Goal: Entertainment & Leisure: Consume media (video, audio)

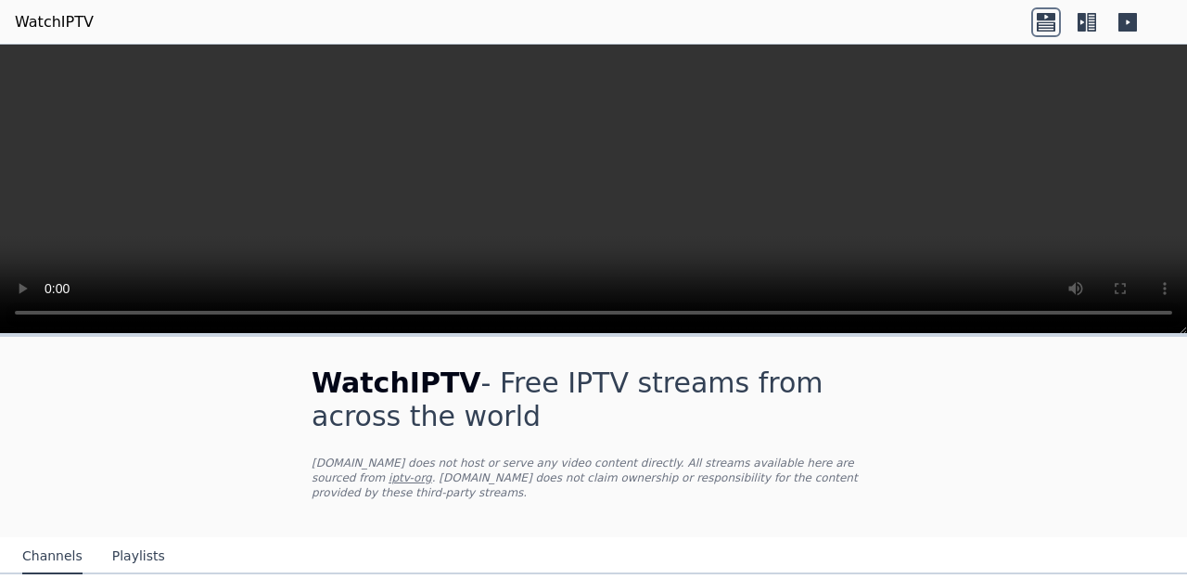
scroll to position [178, 0]
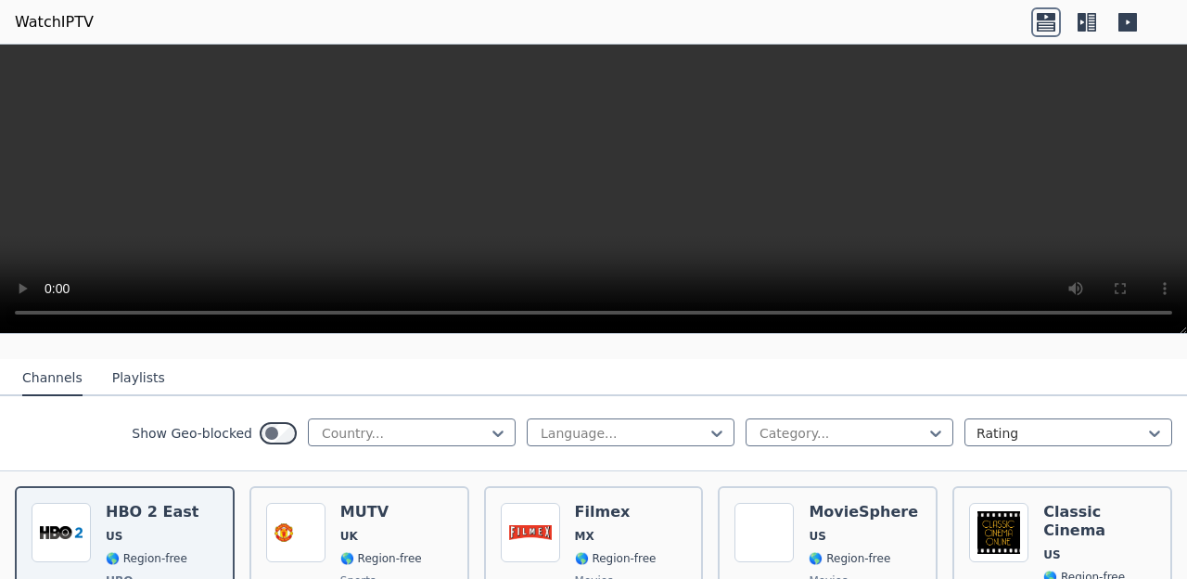
click at [469, 418] on div "Country..." at bounding box center [412, 432] width 208 height 28
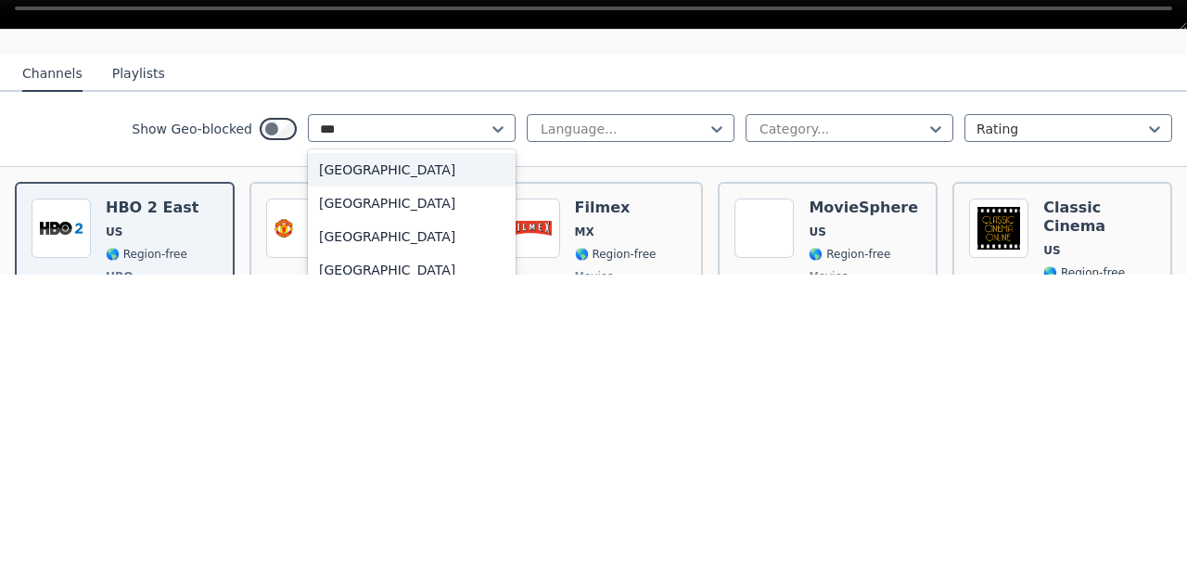
scroll to position [0, 0]
click at [416, 457] on div "[GEOGRAPHIC_DATA]" at bounding box center [412, 473] width 208 height 33
type input "***"
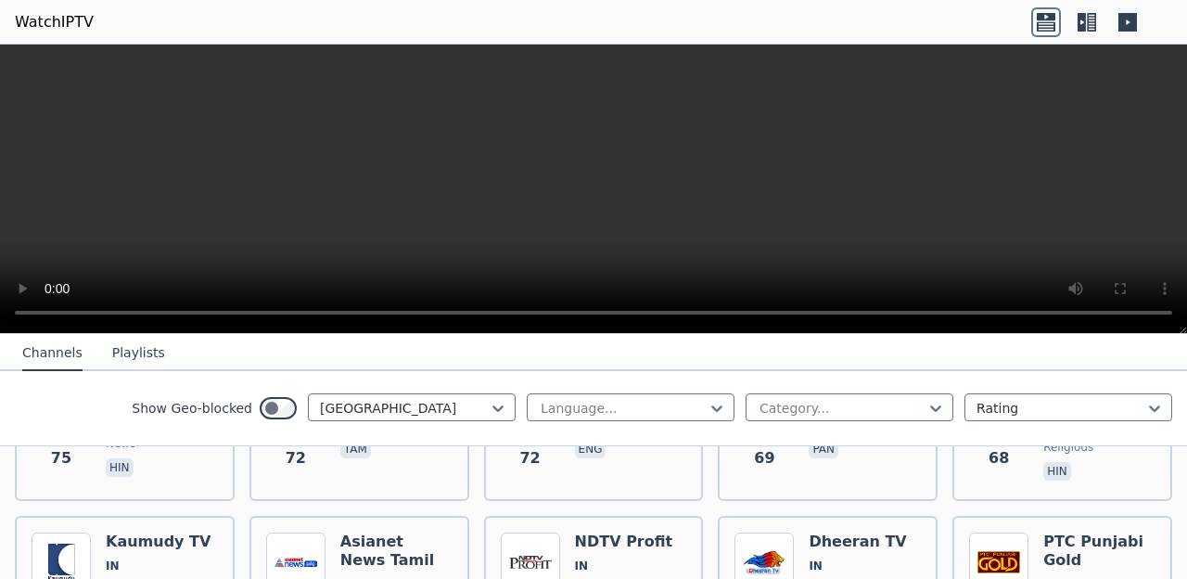
scroll to position [1900, 0]
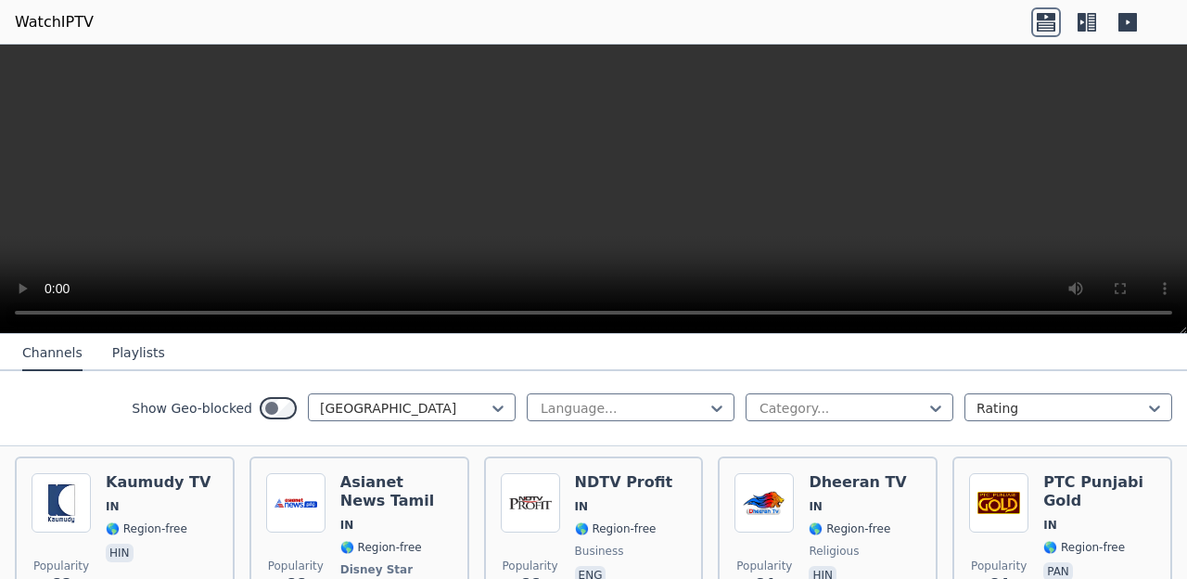
click at [379, 473] on h6 "Asianet News Tamil" at bounding box center [396, 491] width 112 height 37
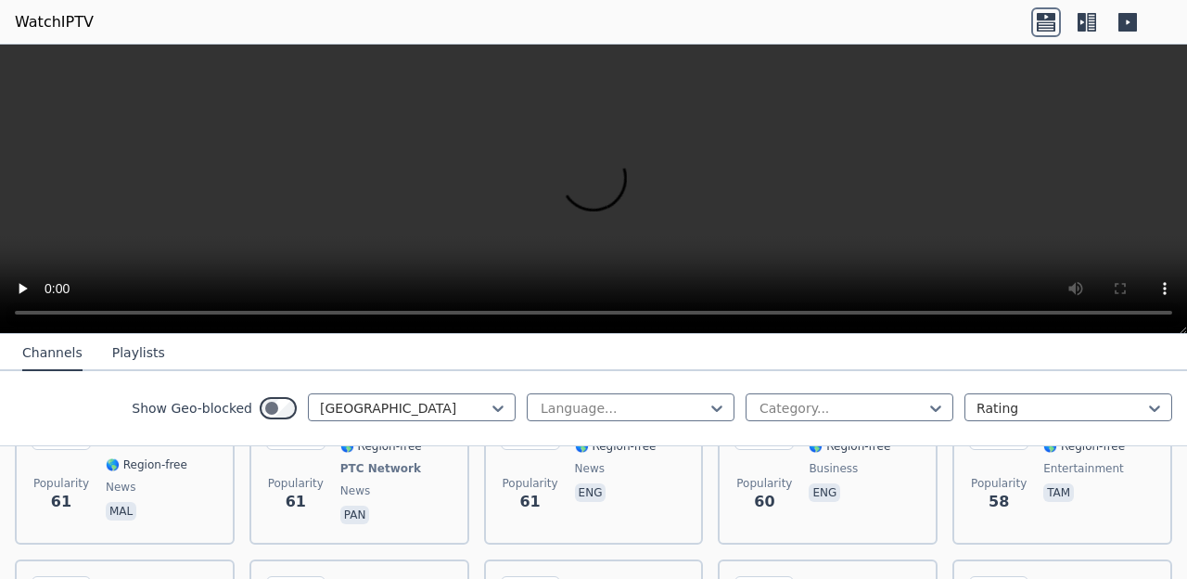
scroll to position [2196, 0]
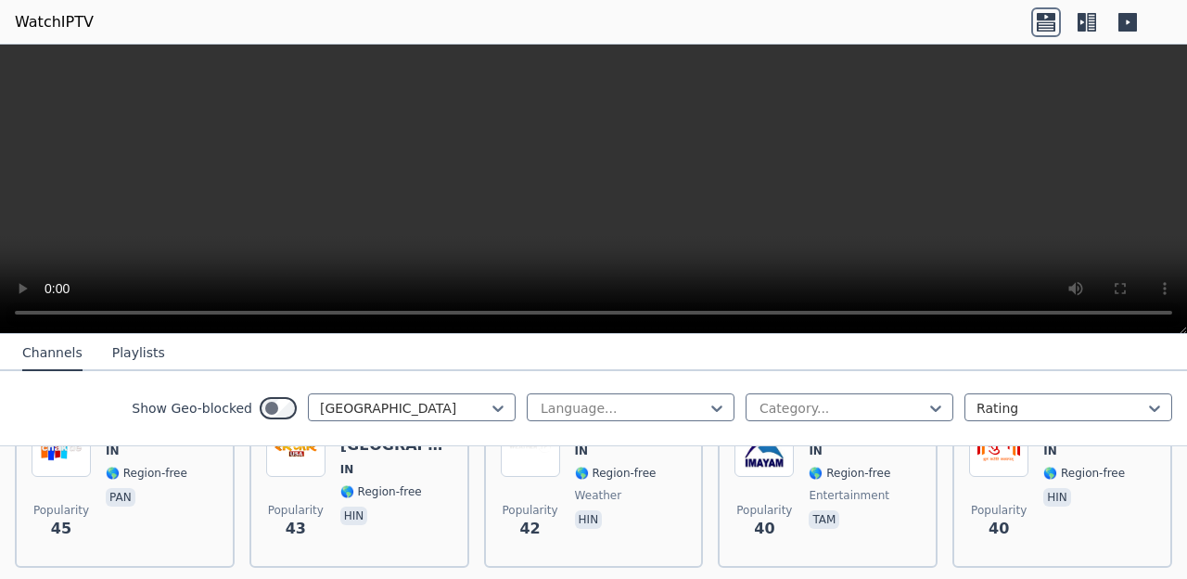
scroll to position [2968, 0]
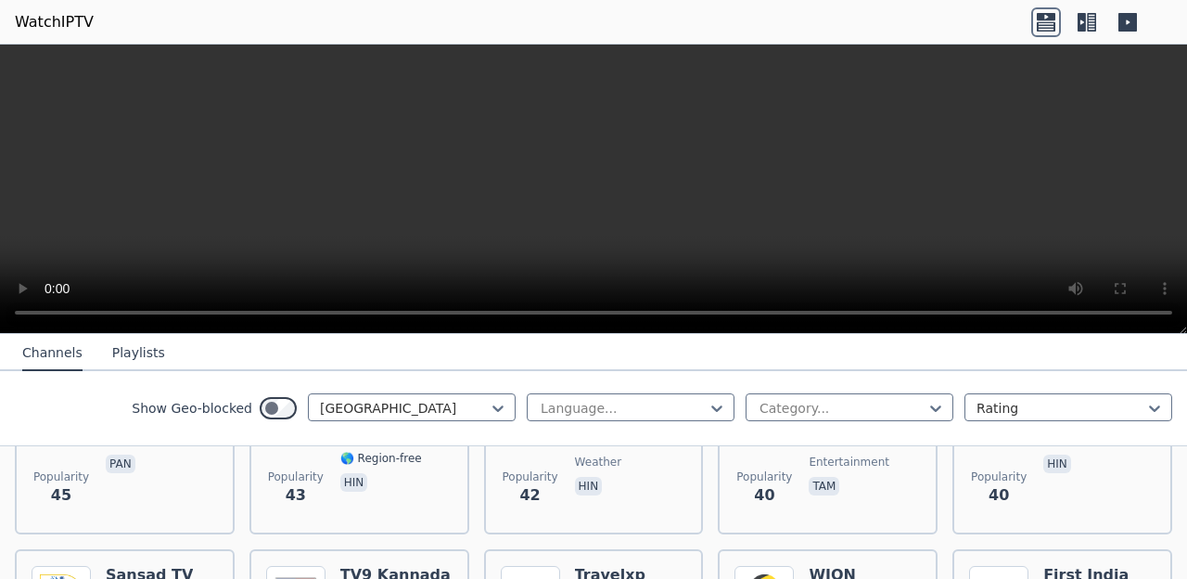
click at [404, 566] on h6 "TV9 Kannada" at bounding box center [395, 575] width 110 height 19
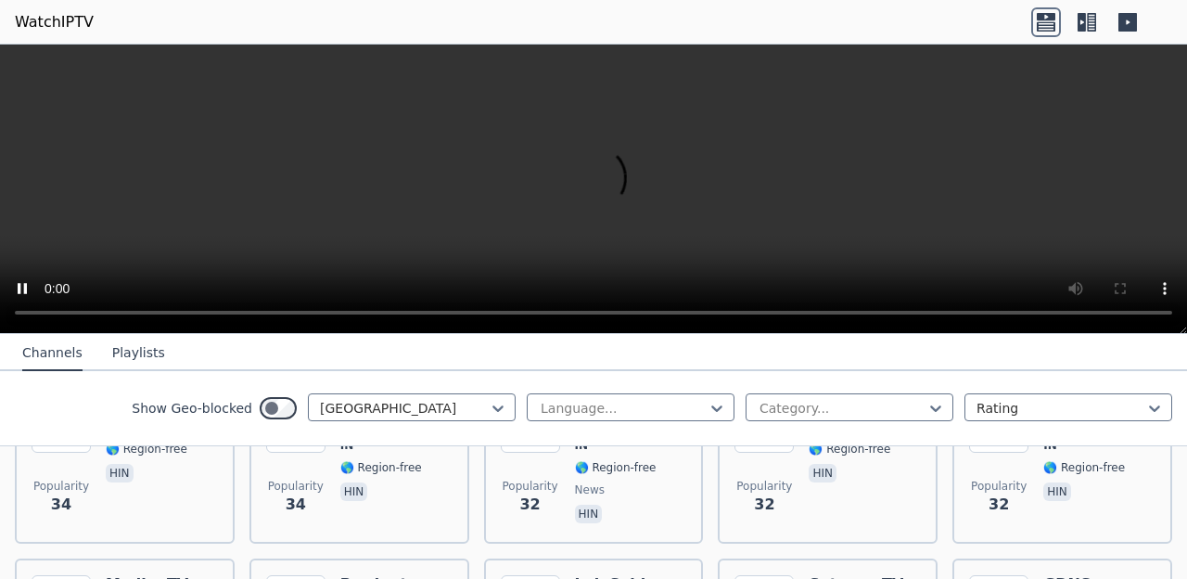
scroll to position [3562, 0]
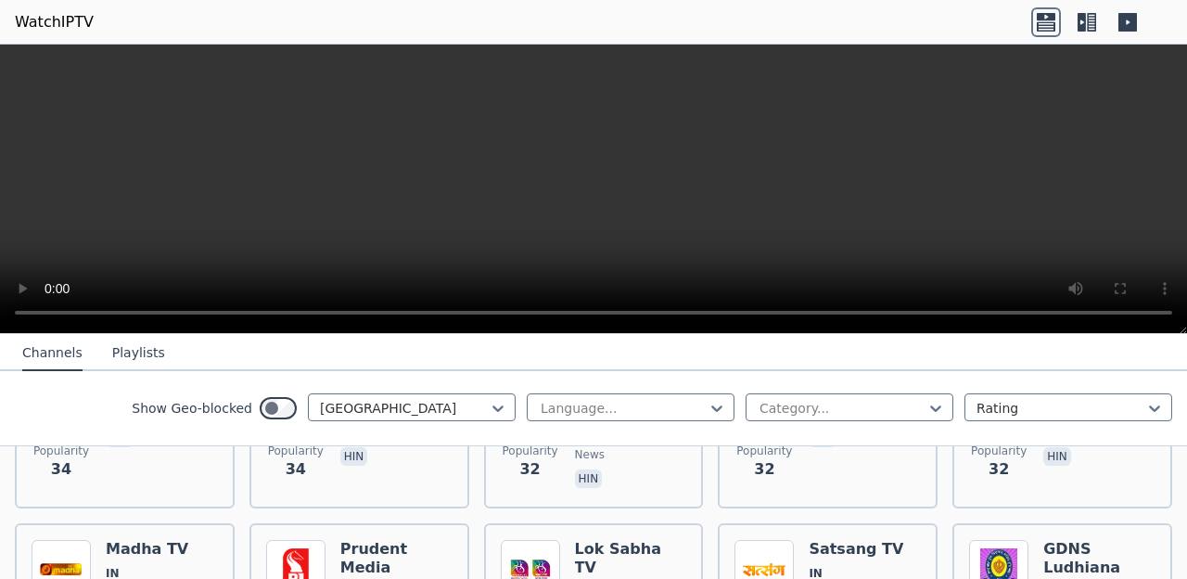
click at [571, 402] on div at bounding box center [623, 408] width 169 height 19
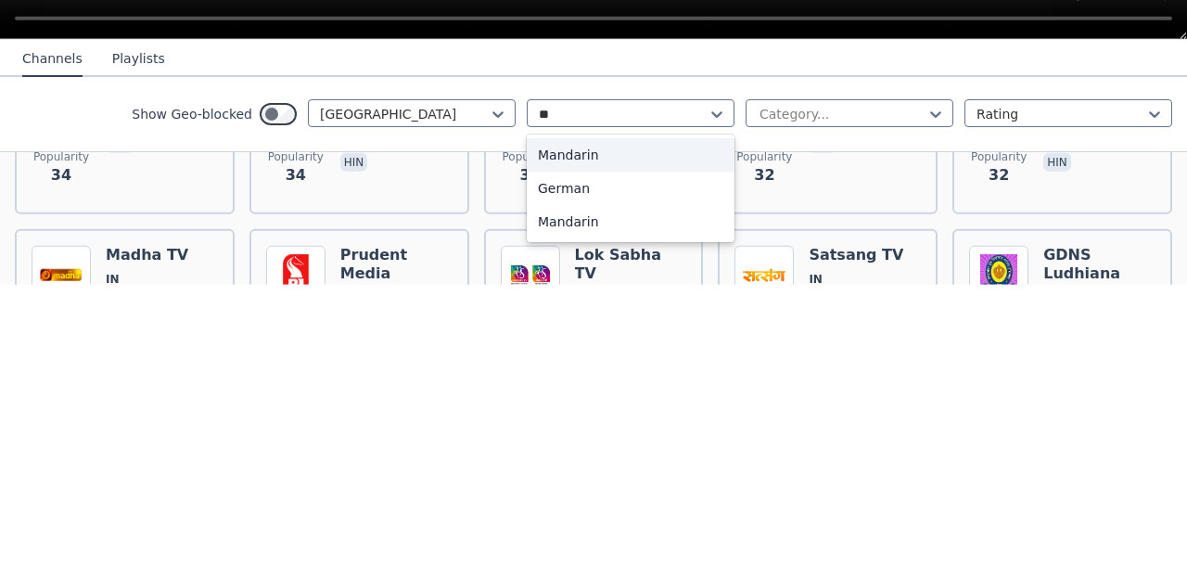
scroll to position [0, 0]
type input "*"
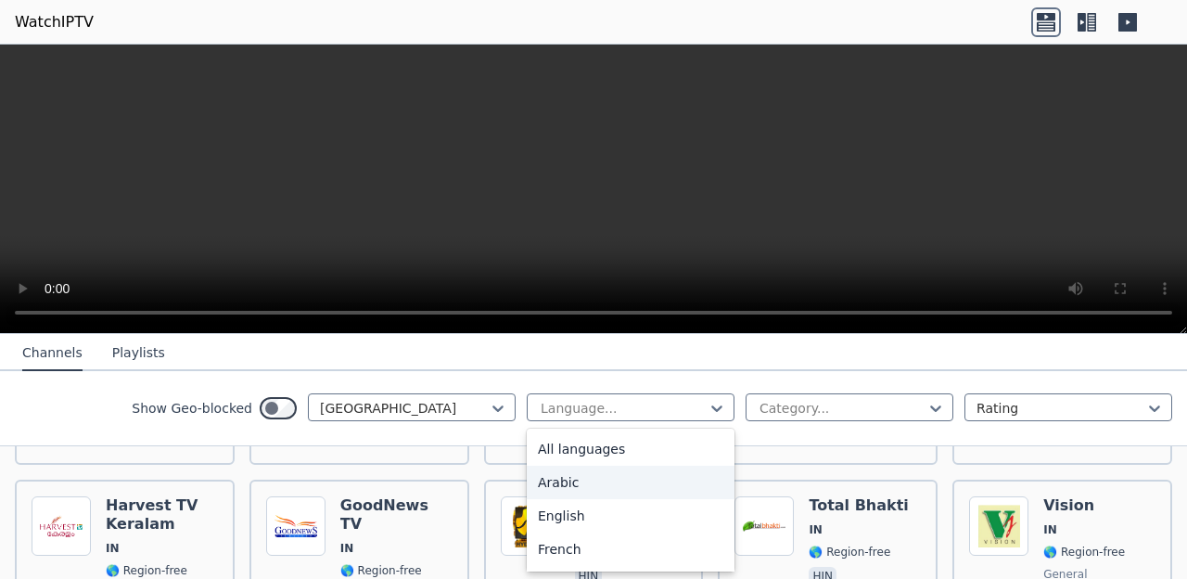
scroll to position [4037, 0]
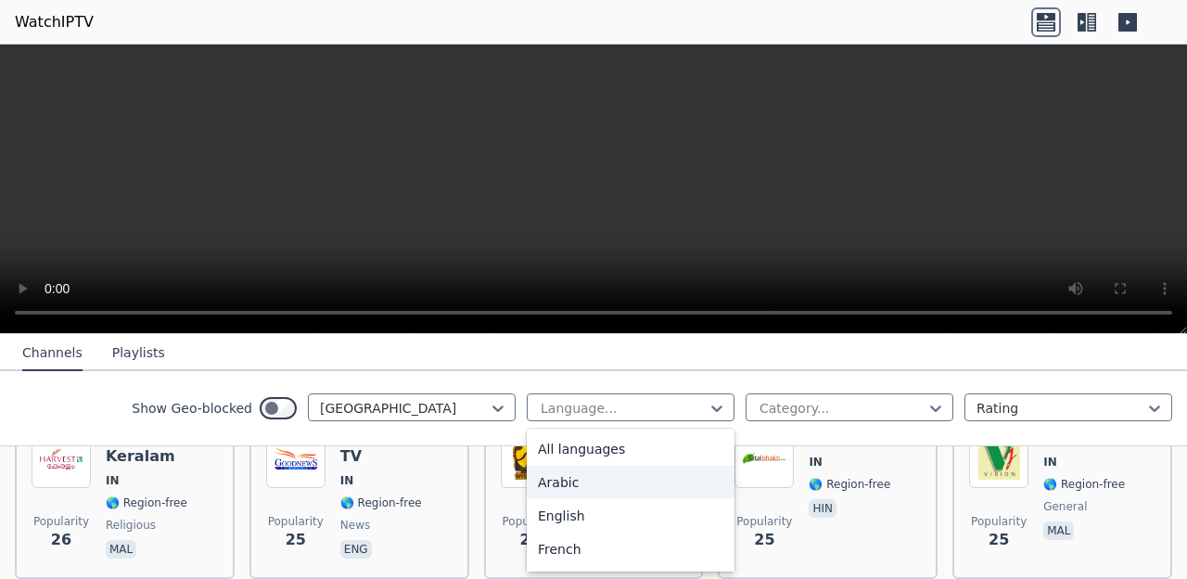
click at [442, 411] on div at bounding box center [404, 408] width 169 height 19
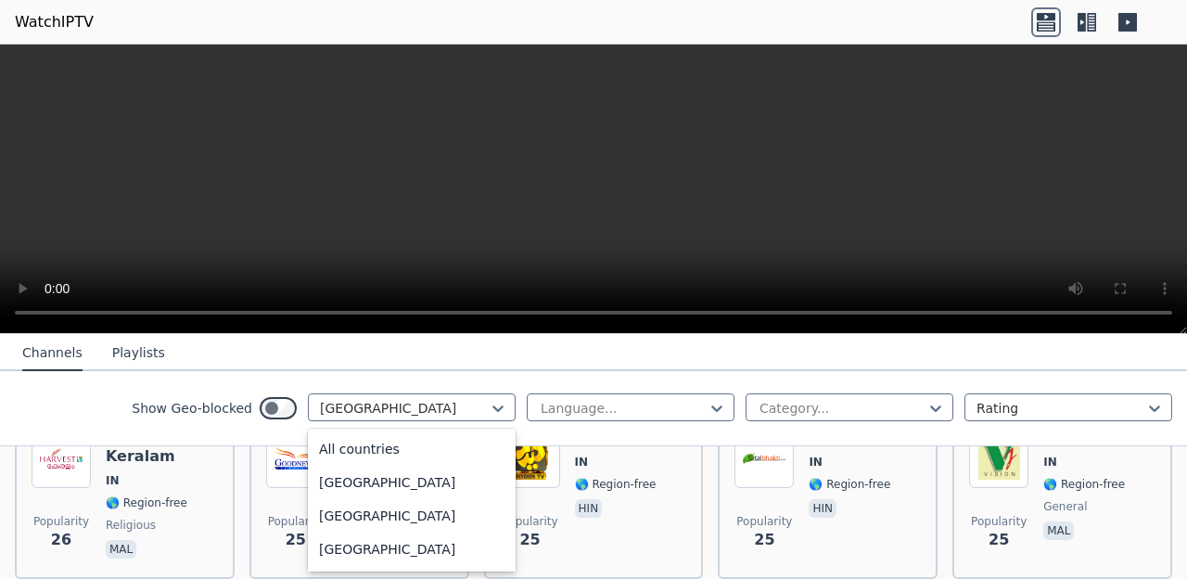
scroll to position [2660, 0]
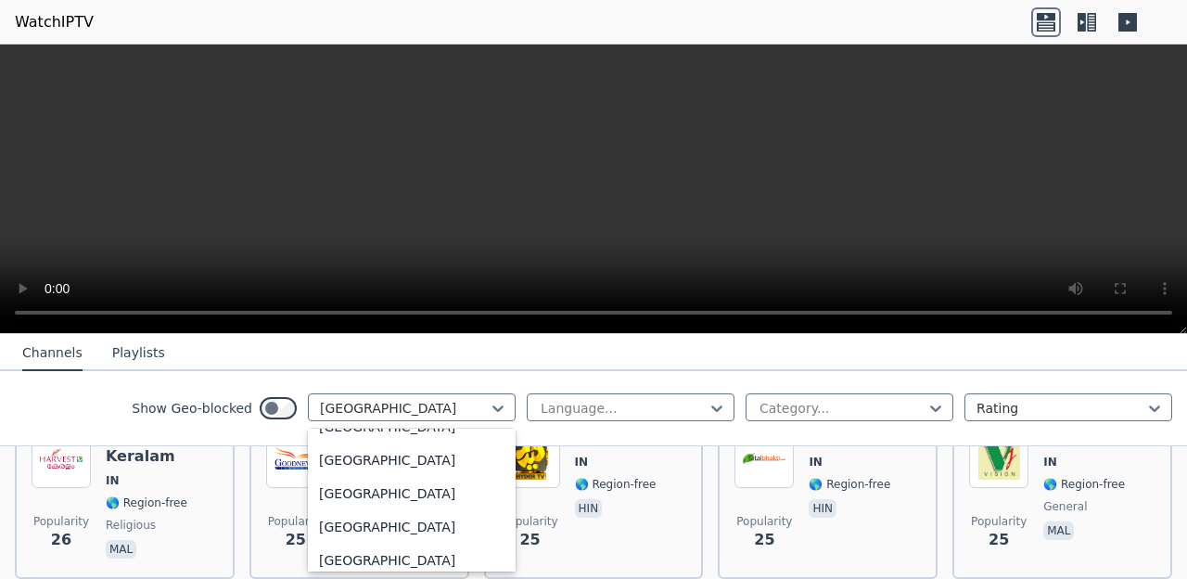
type input "*"
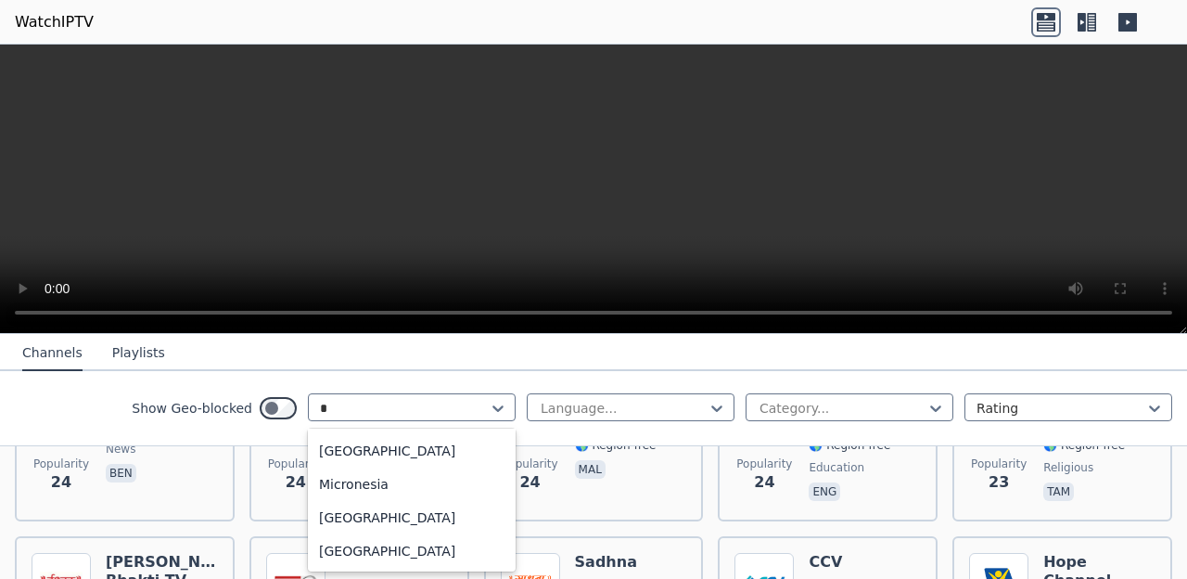
scroll to position [4334, 0]
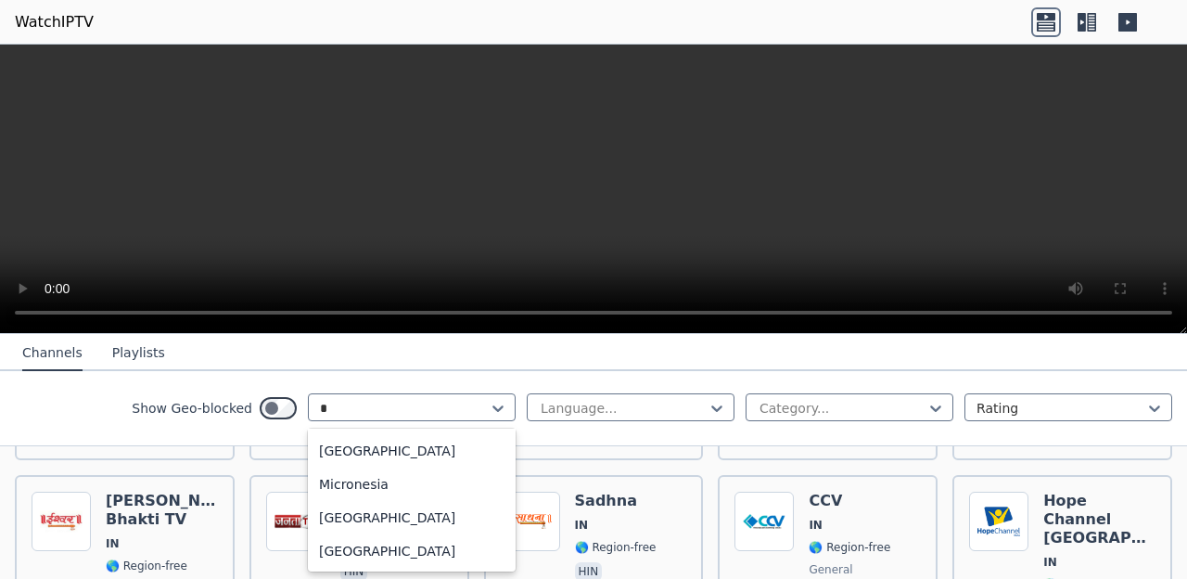
scroll to position [4330, 0]
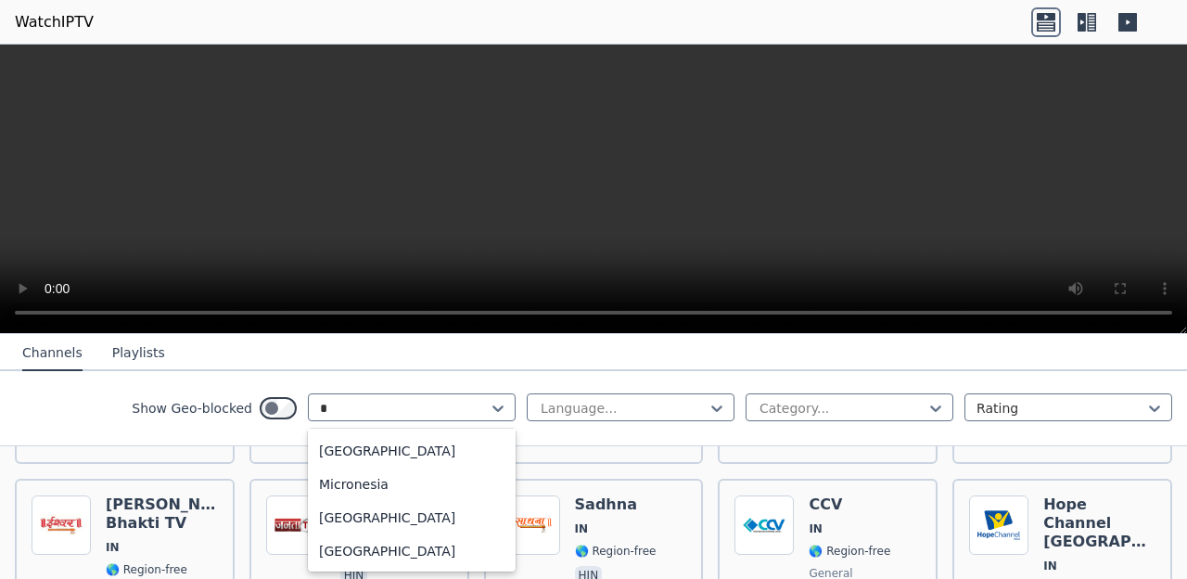
click at [497, 402] on icon at bounding box center [498, 408] width 19 height 19
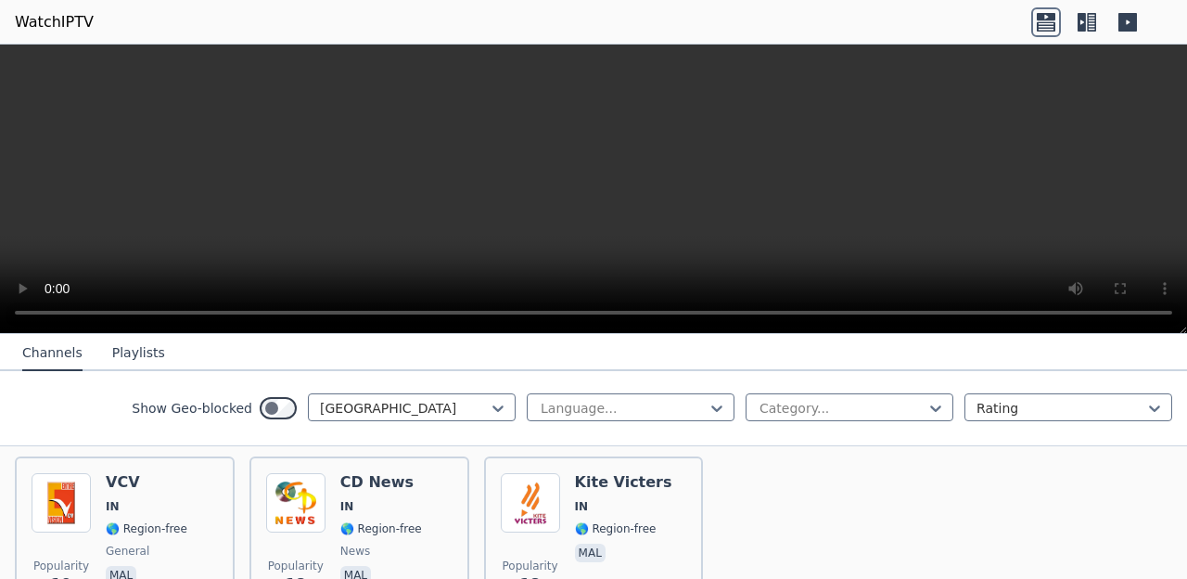
scroll to position [5312, 0]
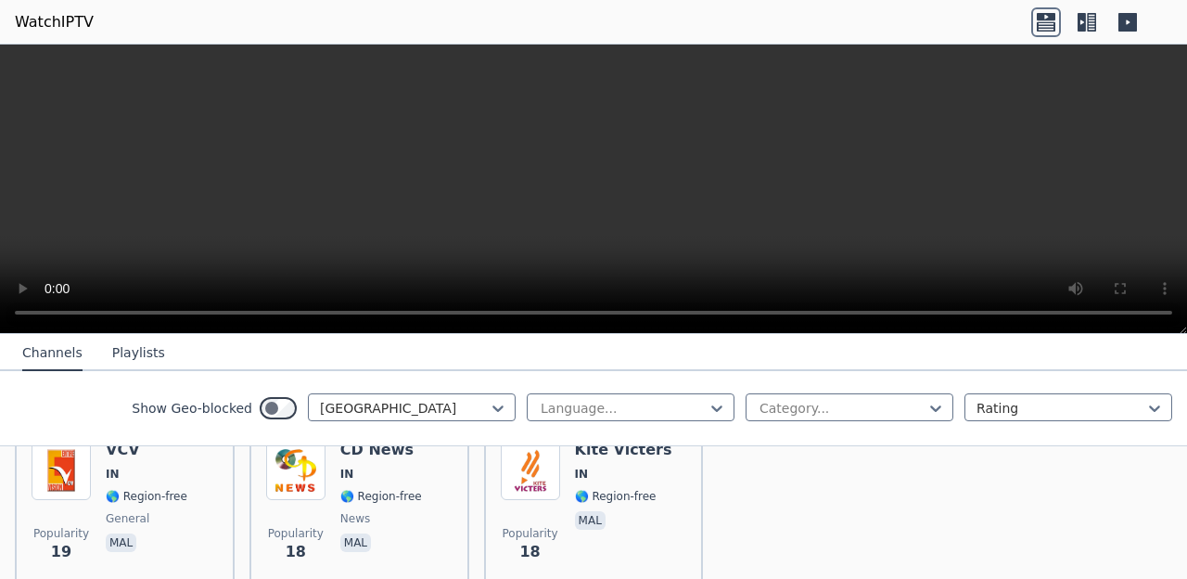
click at [497, 70] on video at bounding box center [593, 189] width 1187 height 289
click at [488, 411] on div at bounding box center [404, 408] width 169 height 19
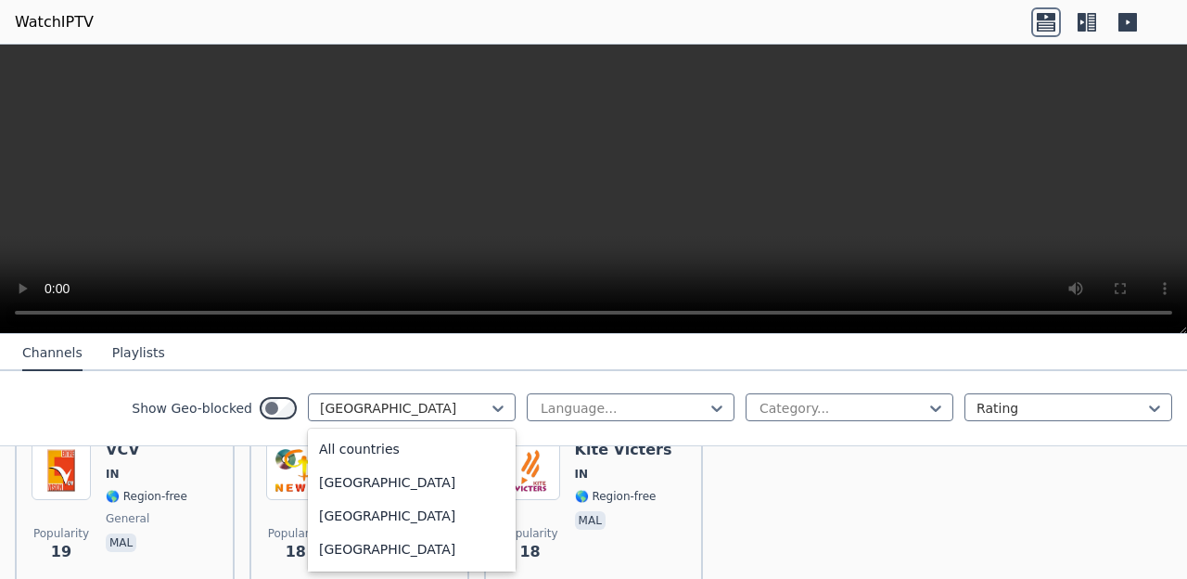
scroll to position [2660, 0]
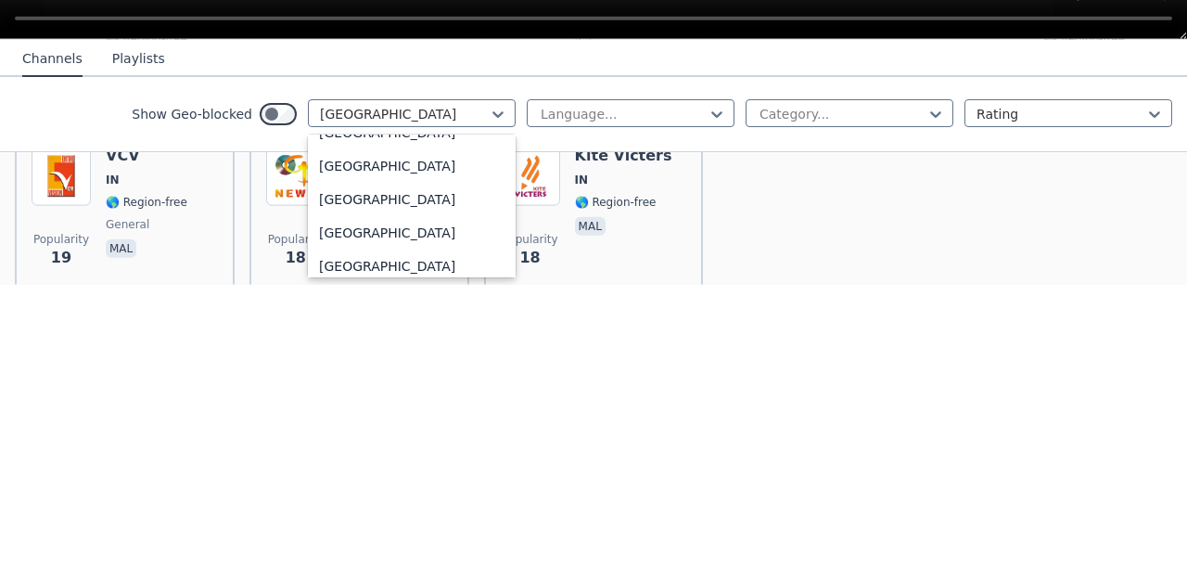
click at [123, 352] on button "Playlists" at bounding box center [138, 353] width 53 height 35
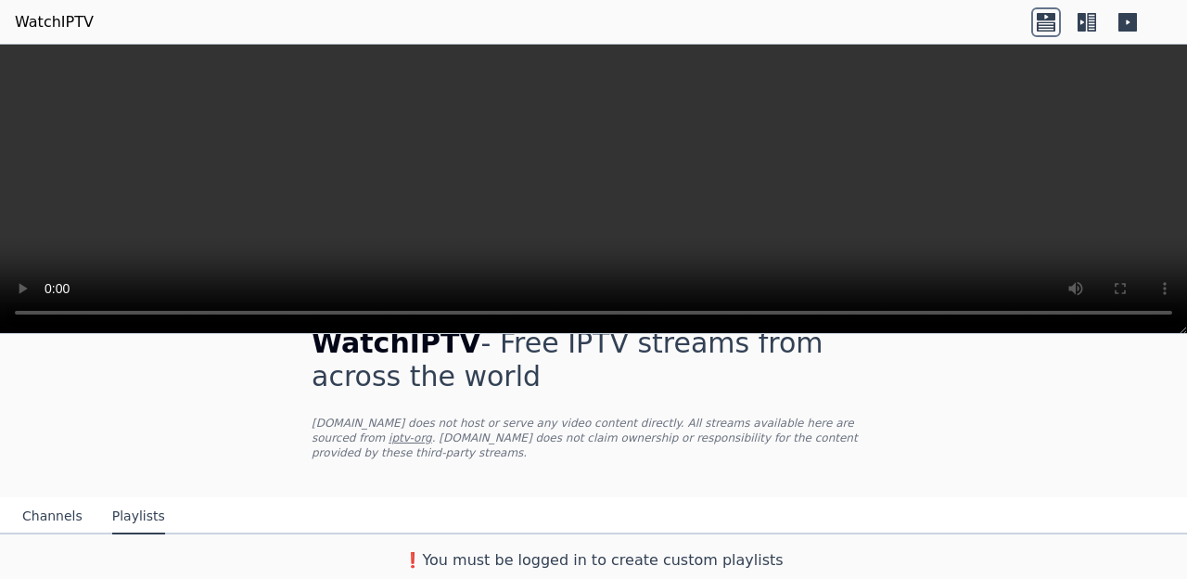
scroll to position [24, 0]
